Goal: Check status: Check status

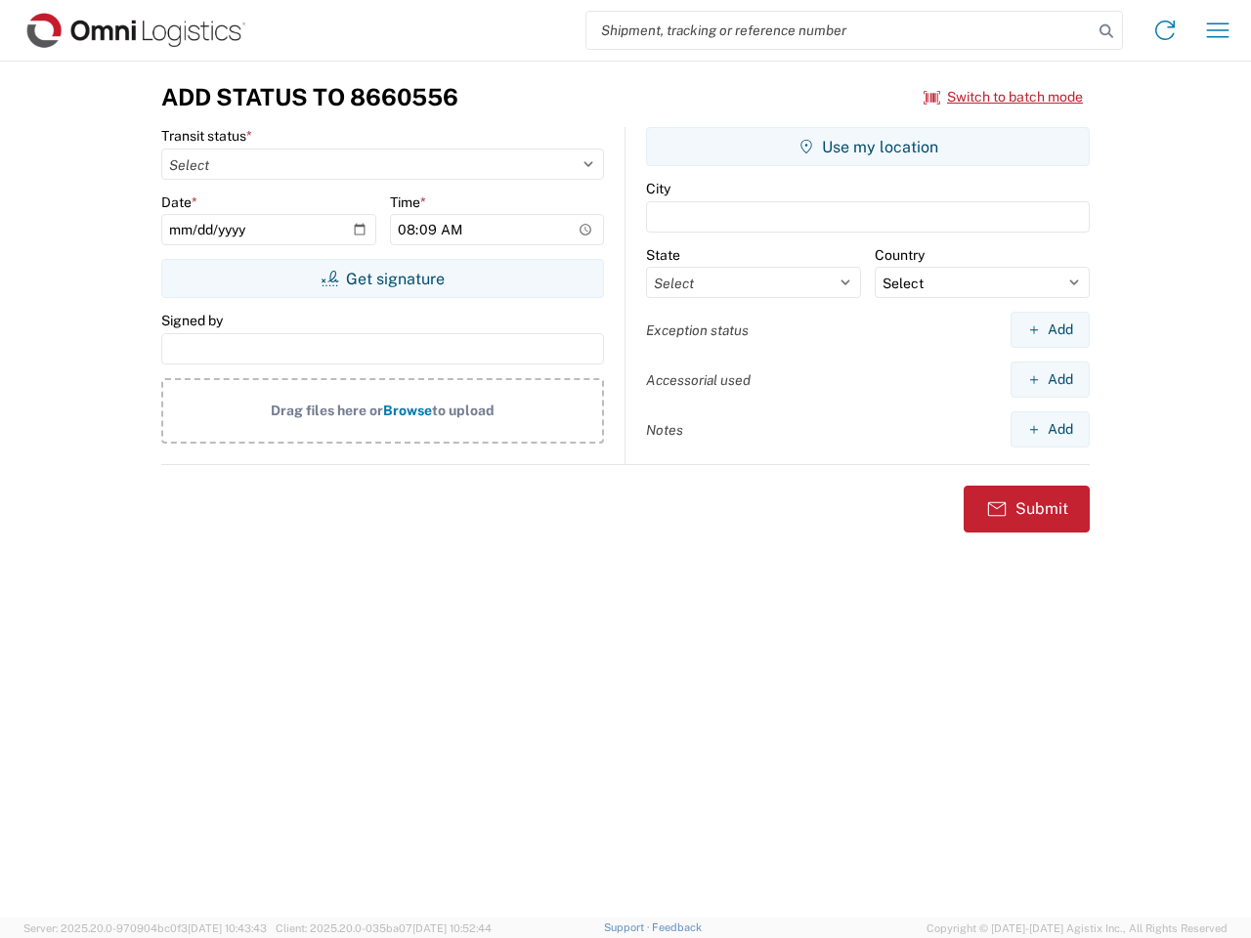
click at [840, 30] on input "search" at bounding box center [840, 30] width 506 height 37
click at [1107, 31] on icon at bounding box center [1106, 31] width 27 height 27
click at [1165, 30] on icon at bounding box center [1165, 30] width 31 height 31
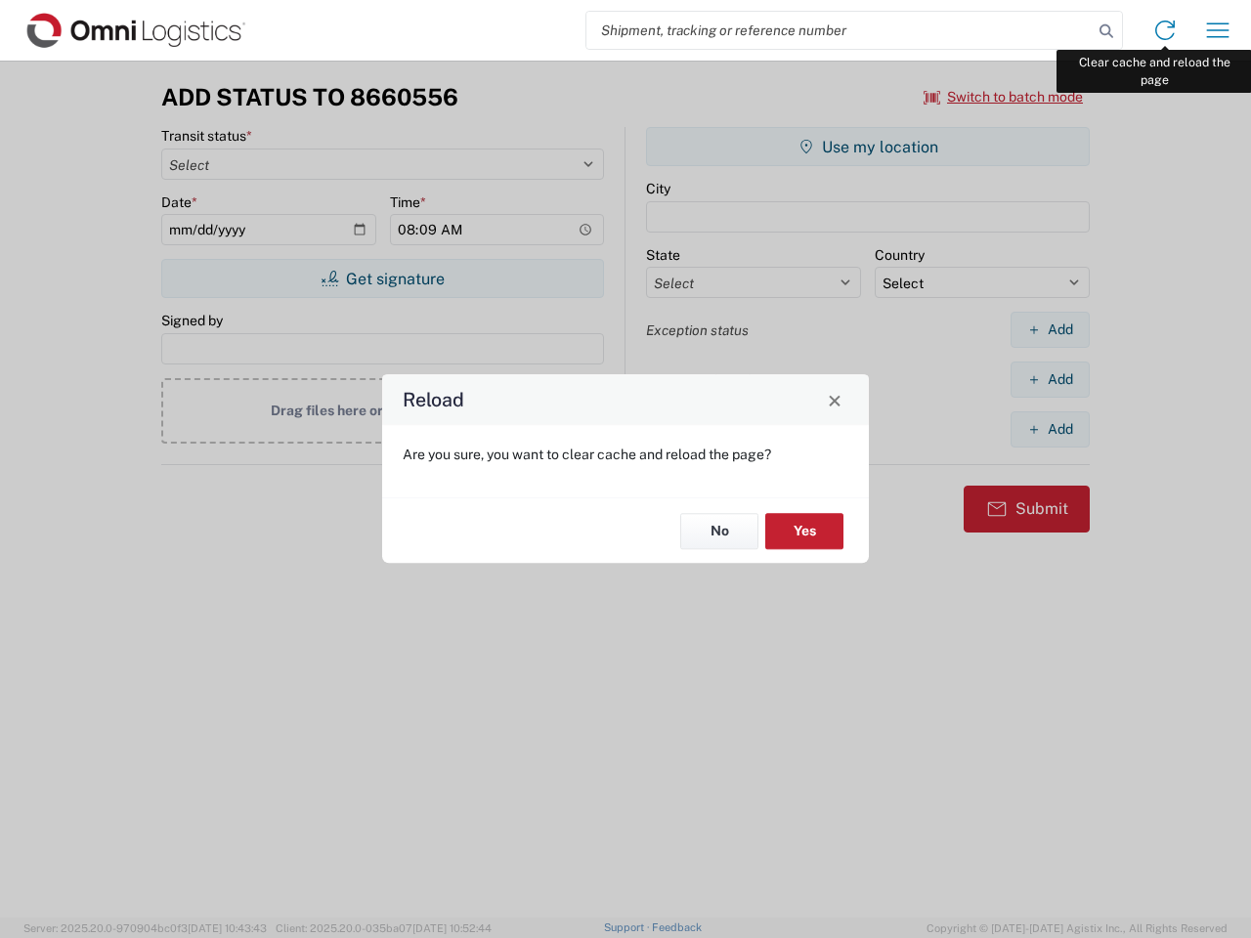
click at [1218, 30] on div "Reload Are you sure, you want to clear cache and reload the page? No Yes" at bounding box center [625, 469] width 1251 height 938
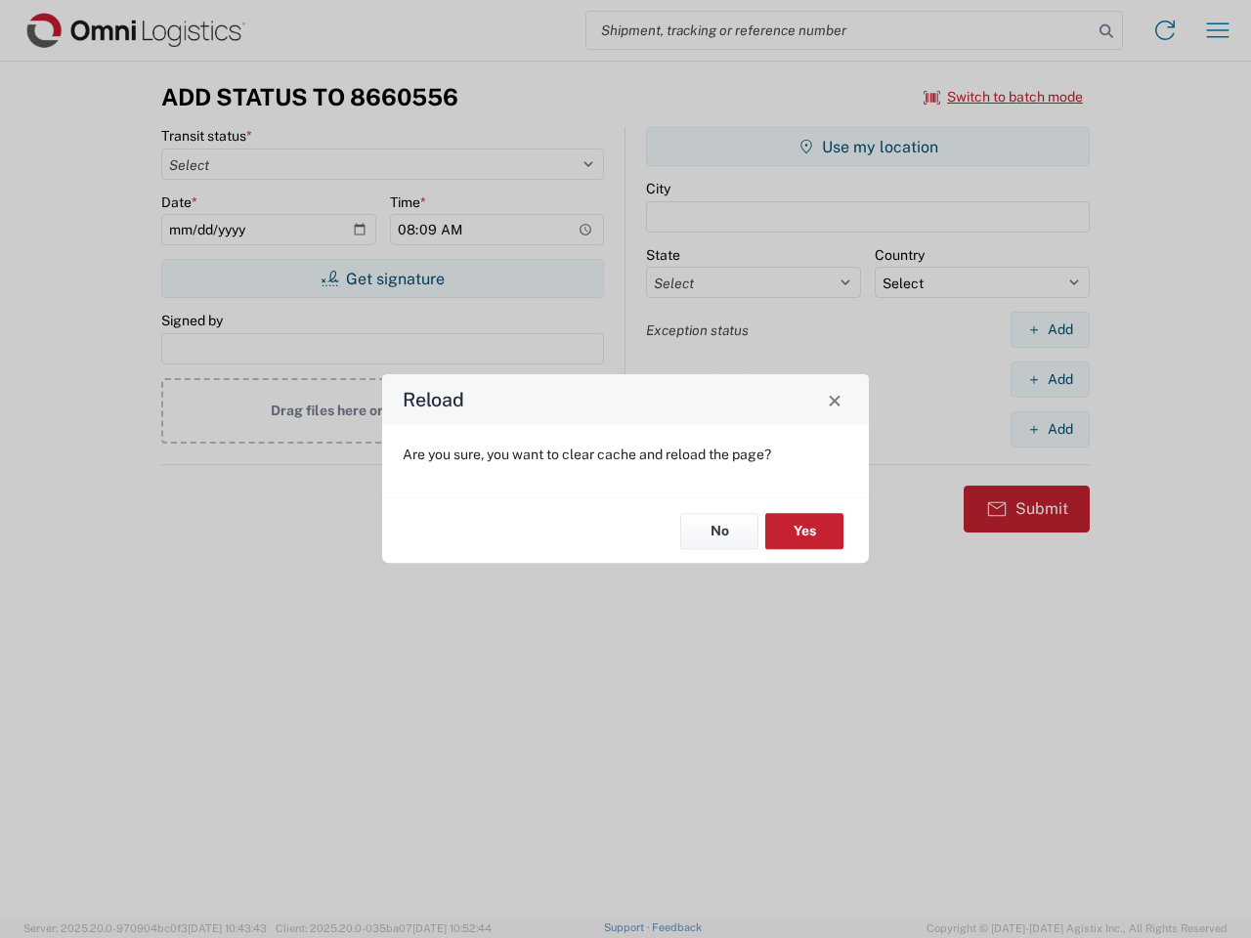
click at [1004, 97] on div "Reload Are you sure, you want to clear cache and reload the page? No Yes" at bounding box center [625, 469] width 1251 height 938
click at [382, 279] on div "Reload Are you sure, you want to clear cache and reload the page? No Yes" at bounding box center [625, 469] width 1251 height 938
click at [868, 147] on div "Reload Are you sure, you want to clear cache and reload the page? No Yes" at bounding box center [625, 469] width 1251 height 938
click at [1050, 329] on div "Reload Are you sure, you want to clear cache and reload the page? No Yes" at bounding box center [625, 469] width 1251 height 938
click at [1050, 379] on div "Reload Are you sure, you want to clear cache and reload the page? No Yes" at bounding box center [625, 469] width 1251 height 938
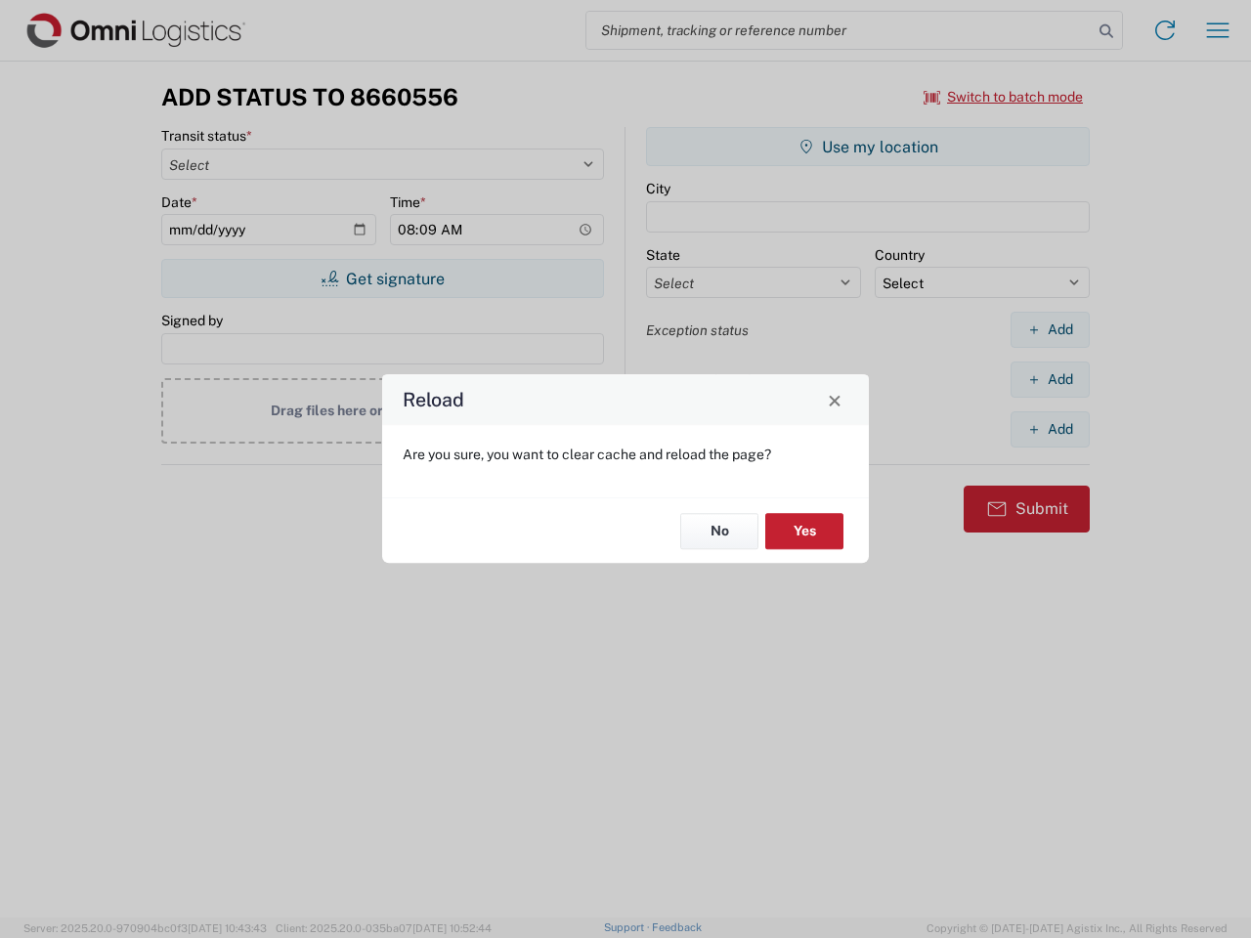
click at [1050, 429] on div "Reload Are you sure, you want to clear cache and reload the page? No Yes" at bounding box center [625, 469] width 1251 height 938
